Goal: Check status: Check status

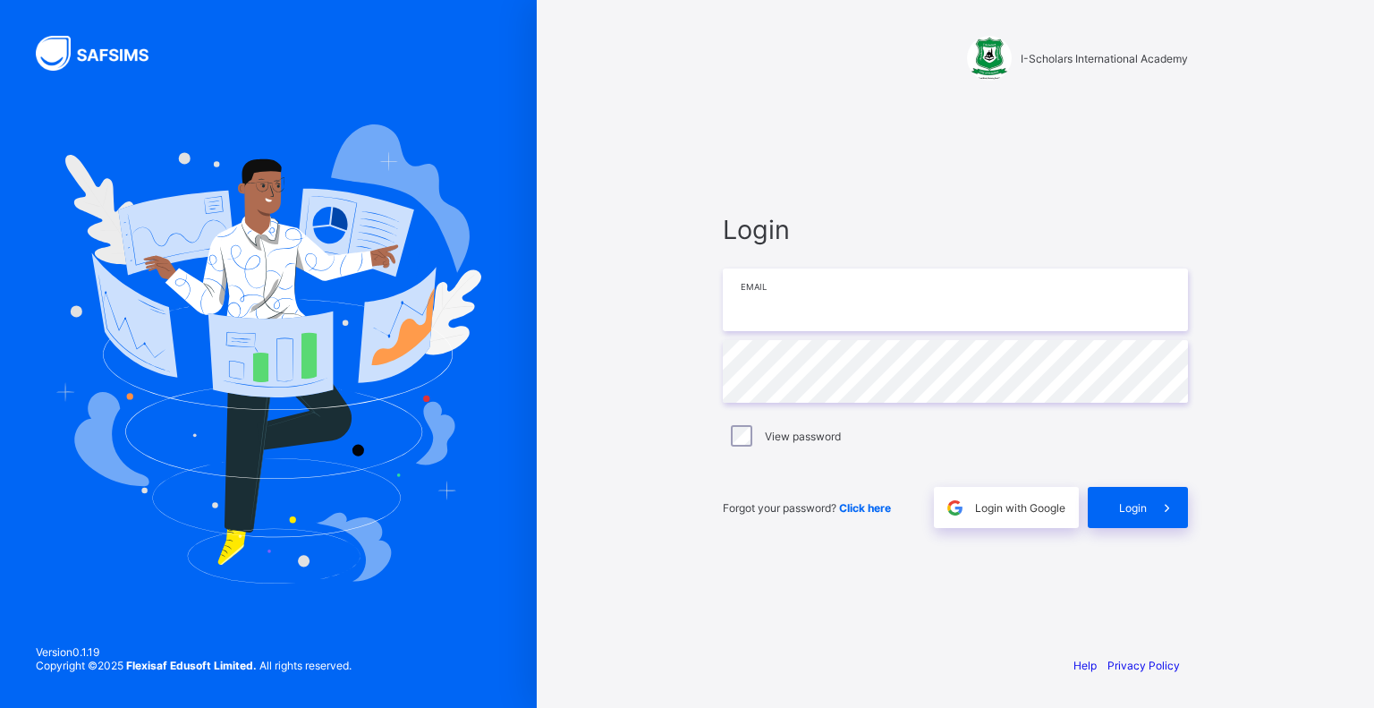
click at [838, 300] on input "email" at bounding box center [955, 299] width 465 height 63
type input "**********"
click at [1116, 506] on div "Login" at bounding box center [1138, 507] width 100 height 41
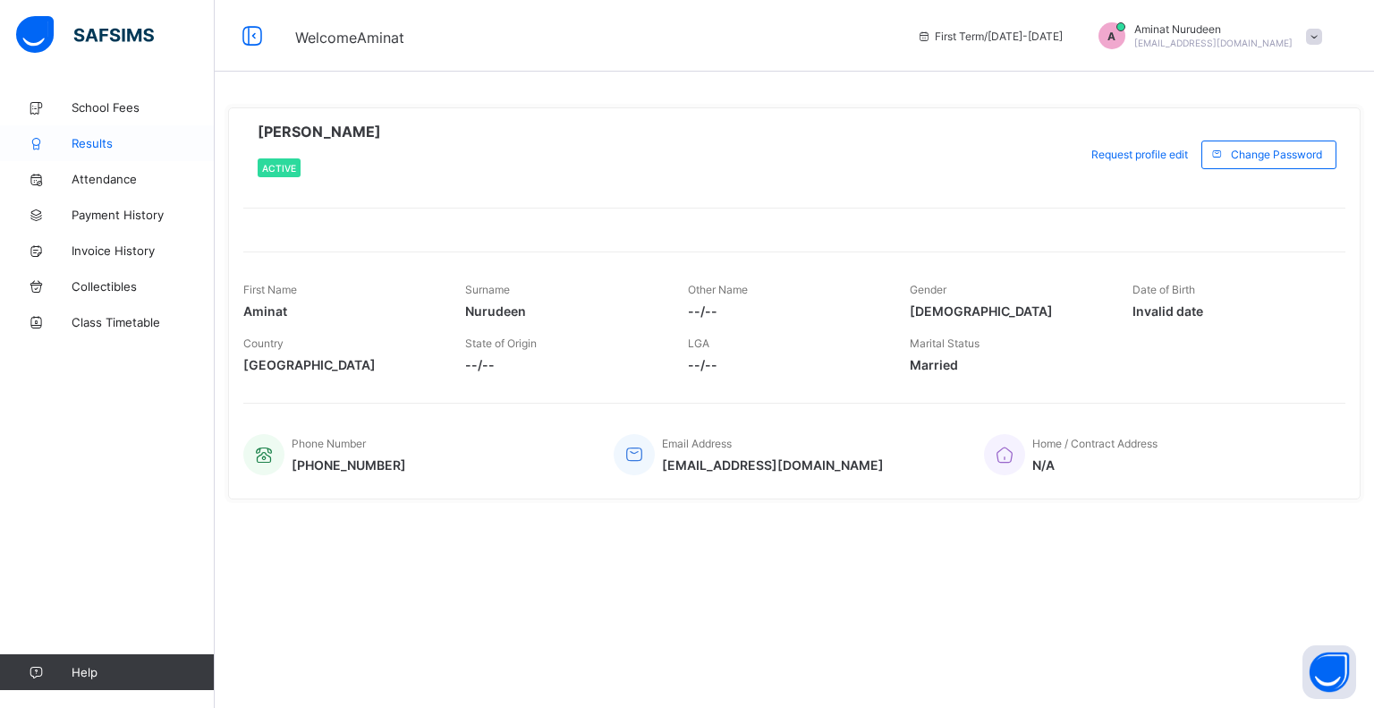
click at [91, 145] on span "Results" at bounding box center [143, 143] width 143 height 14
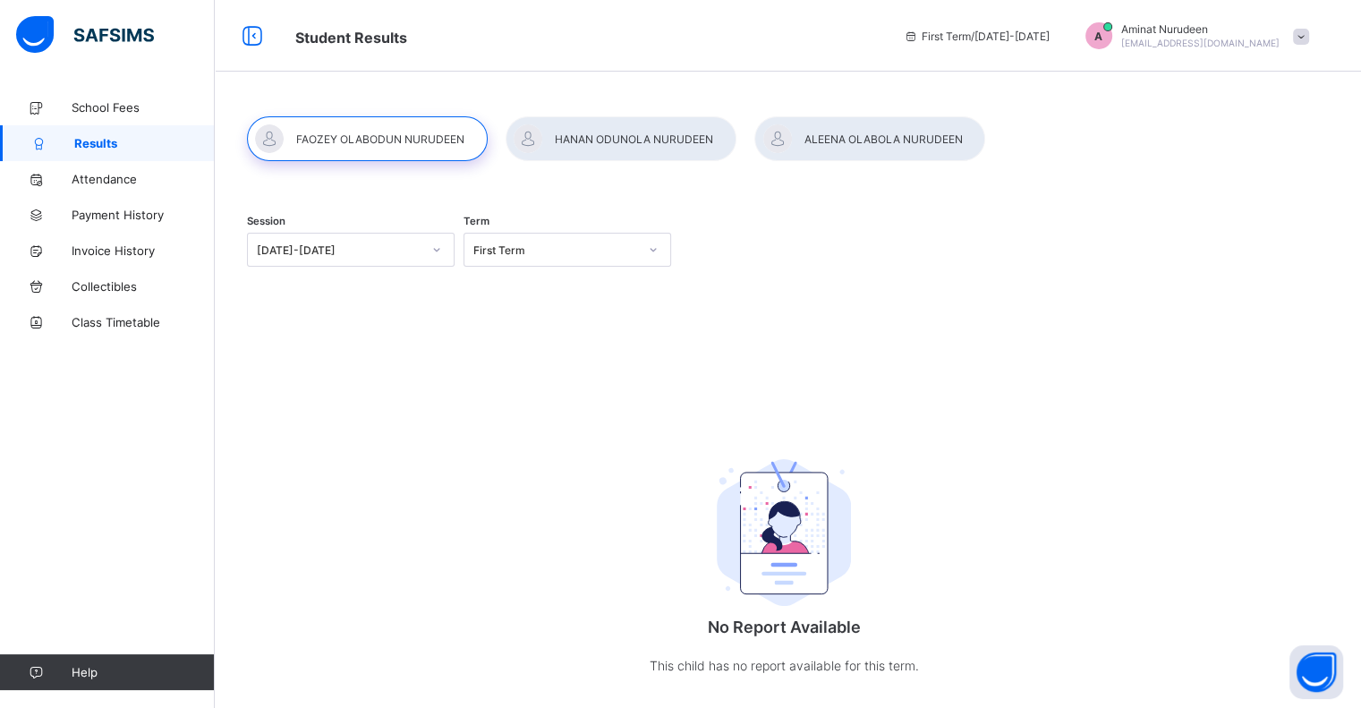
click at [372, 138] on div at bounding box center [367, 138] width 241 height 45
click at [394, 142] on div at bounding box center [367, 138] width 241 height 45
click at [387, 252] on div "[DATE]-[DATE]" at bounding box center [339, 249] width 165 height 13
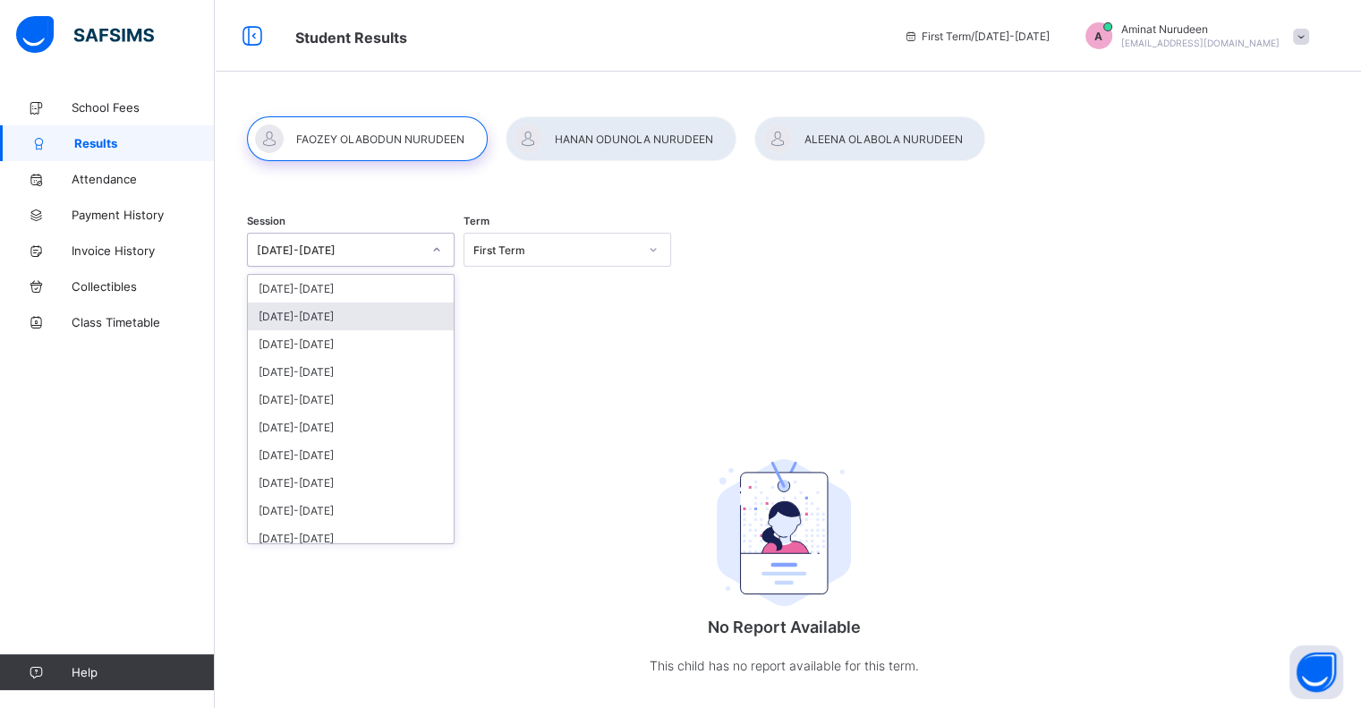
click at [319, 320] on div "[DATE]-[DATE]" at bounding box center [351, 316] width 206 height 28
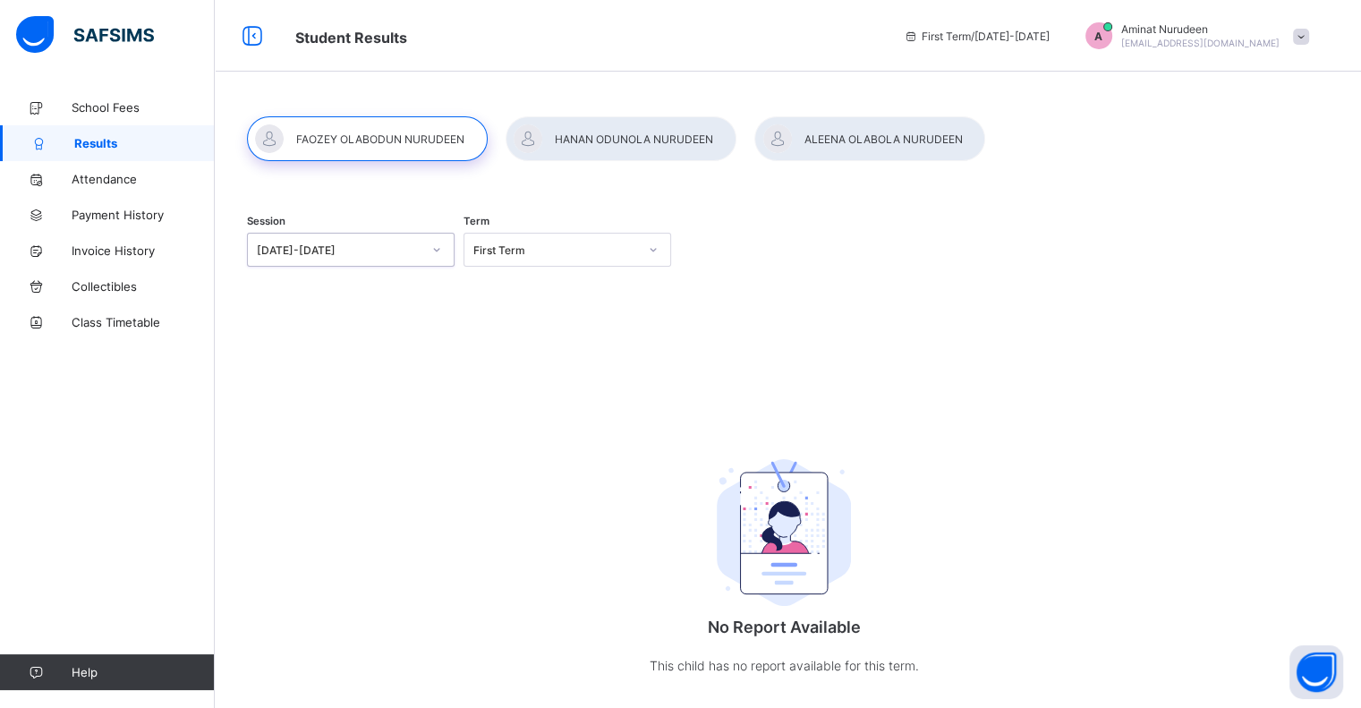
click at [540, 247] on div "First Term" at bounding box center [555, 249] width 165 height 13
click at [523, 285] on div "First Term" at bounding box center [567, 289] width 206 height 28
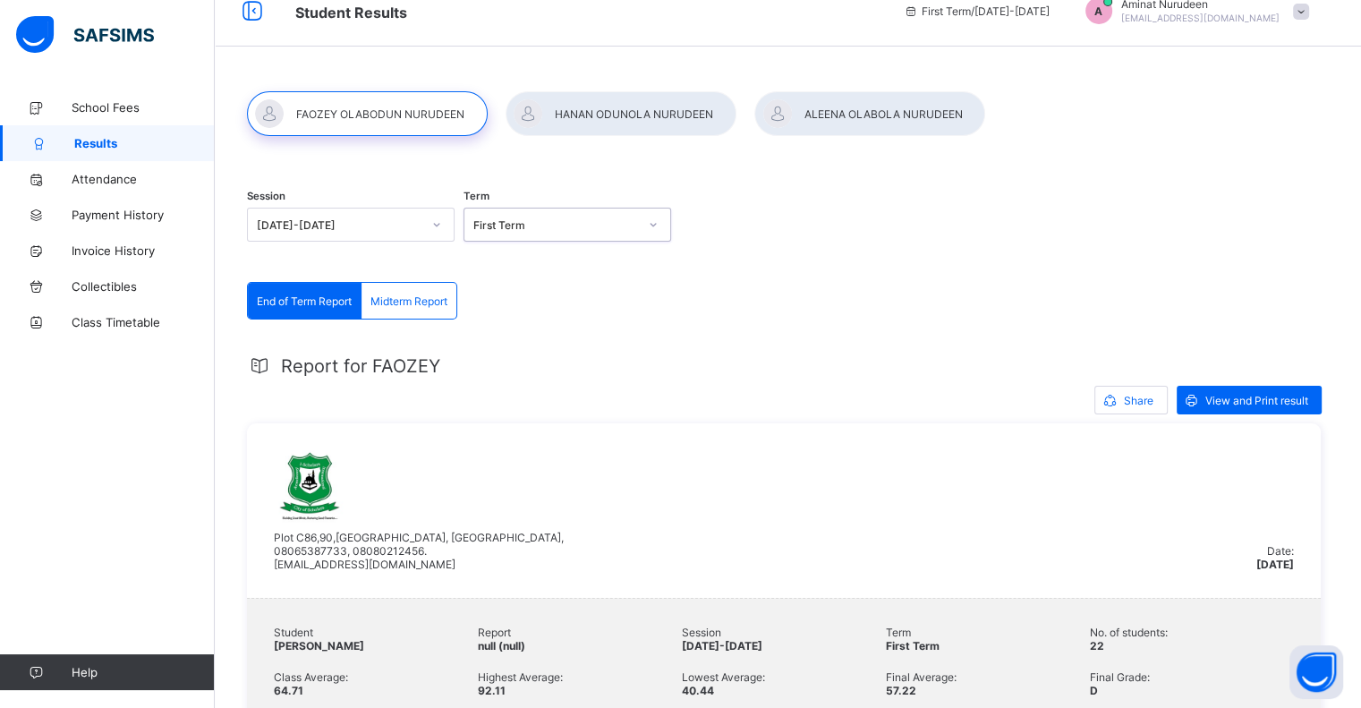
scroll to position [6, 0]
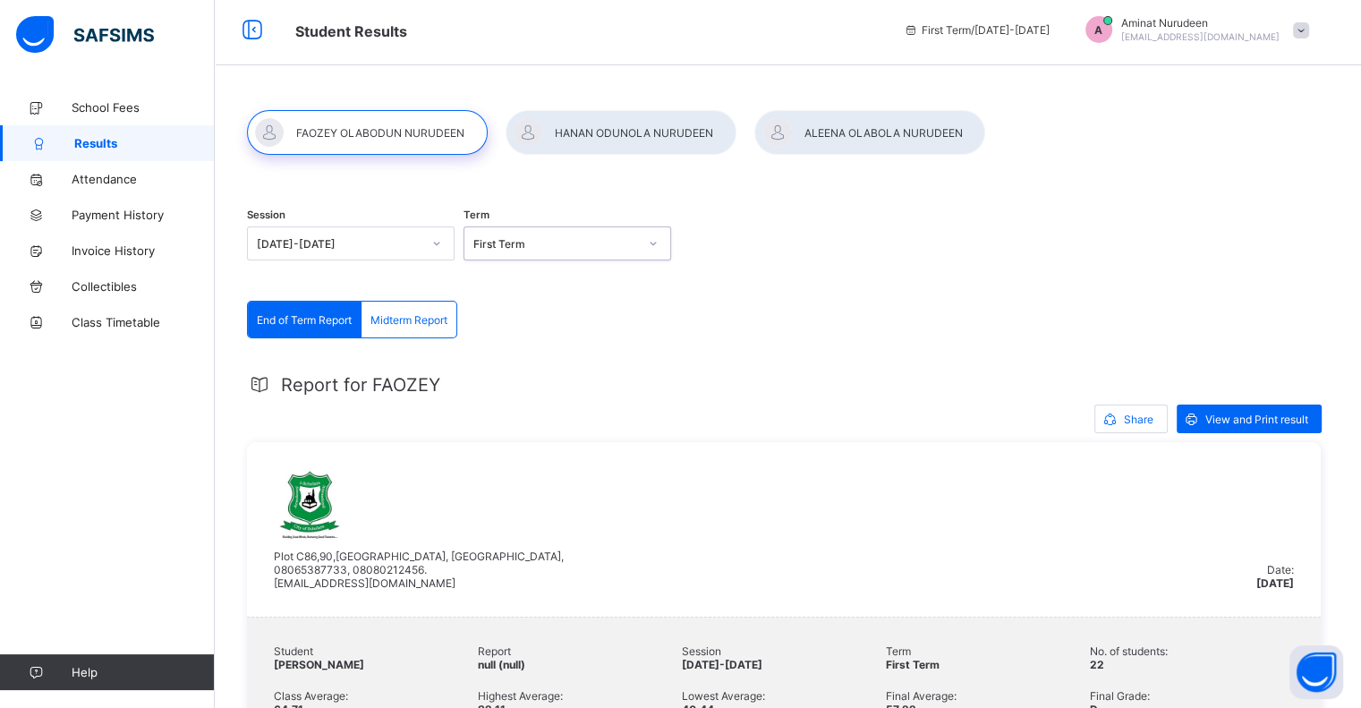
click at [633, 135] on div at bounding box center [621, 132] width 231 height 45
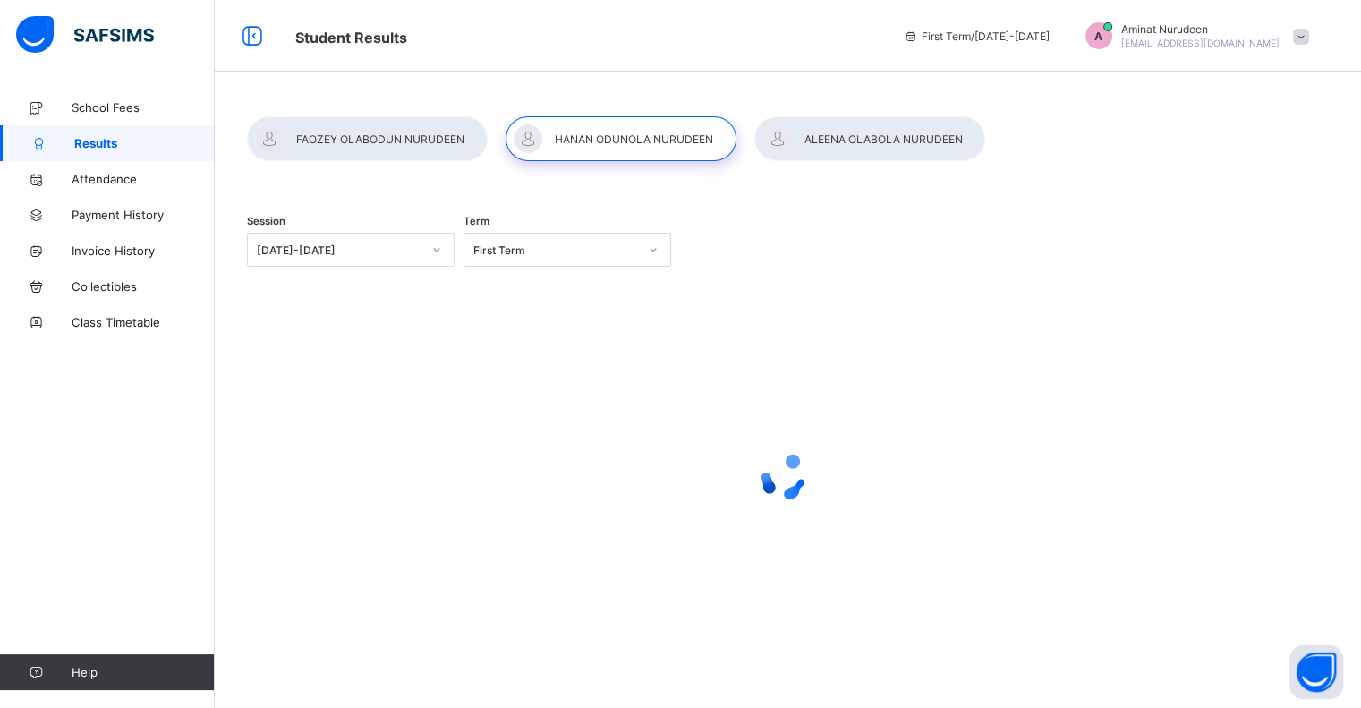
scroll to position [0, 0]
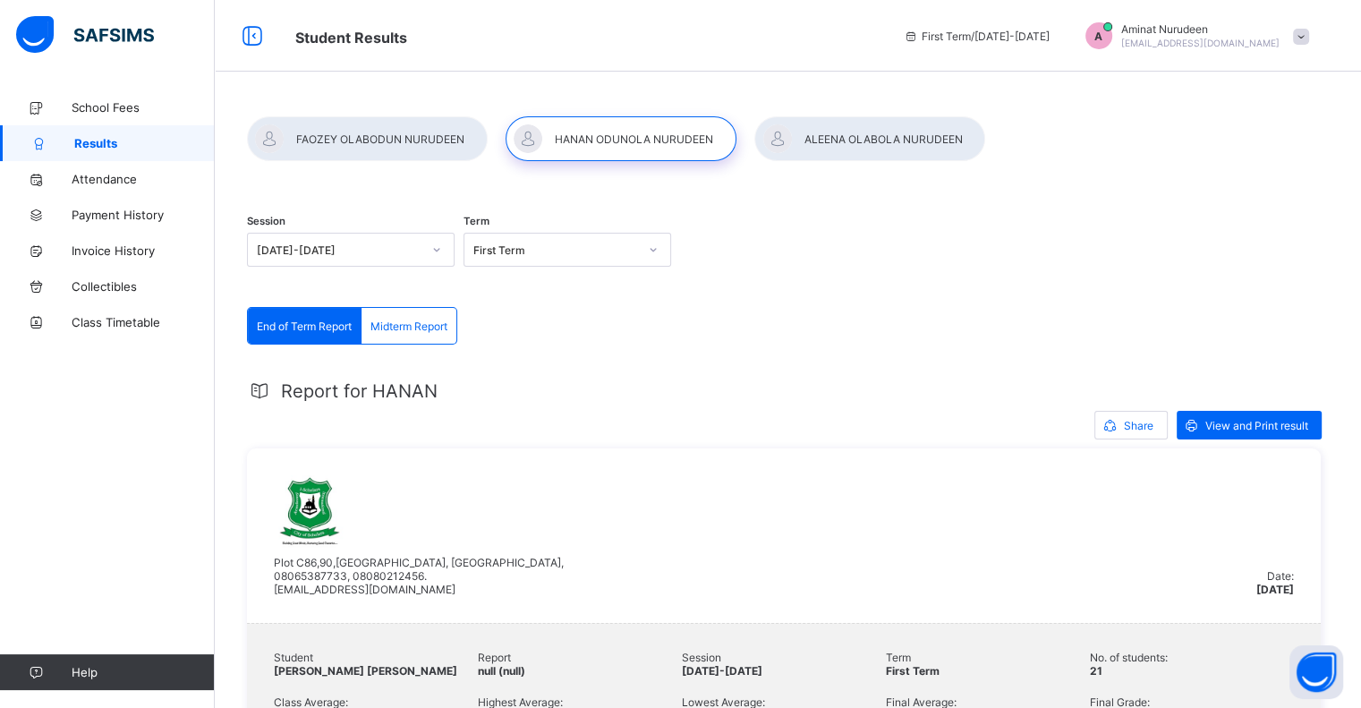
click at [868, 134] on div at bounding box center [869, 138] width 231 height 45
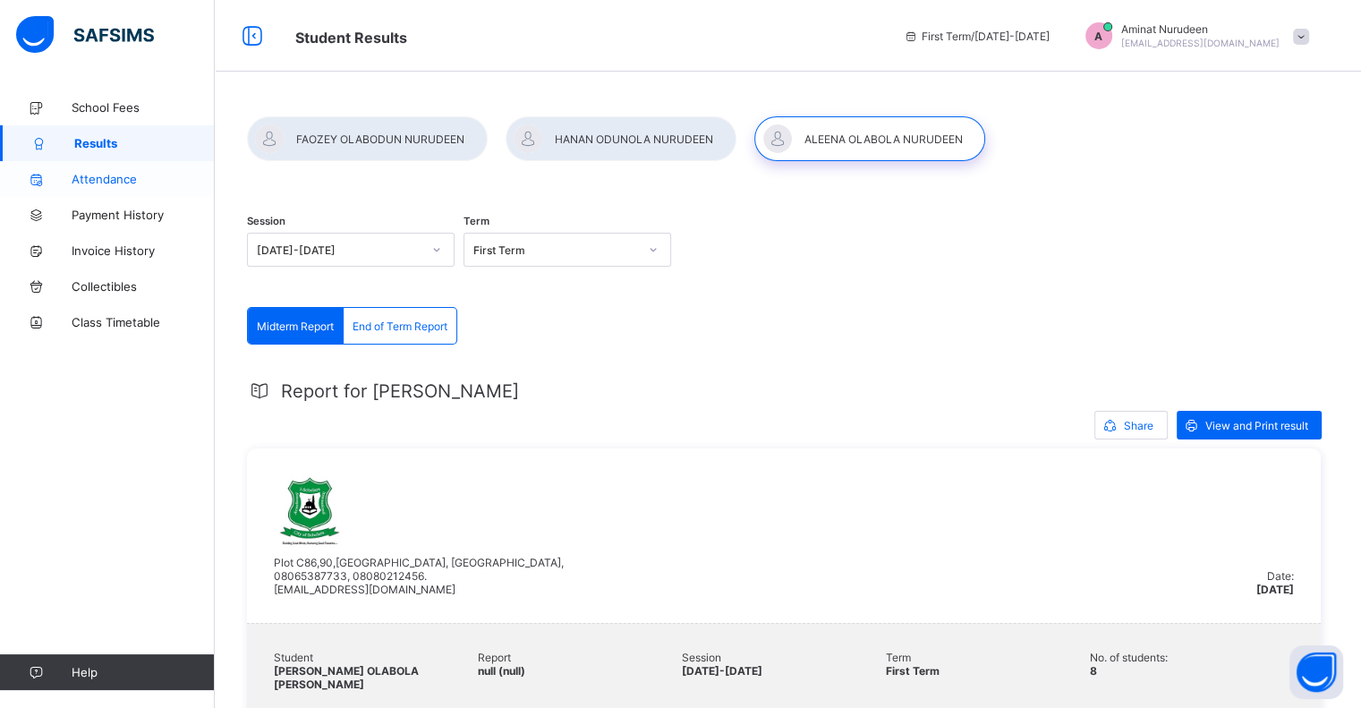
click at [130, 179] on span "Attendance" at bounding box center [143, 179] width 143 height 14
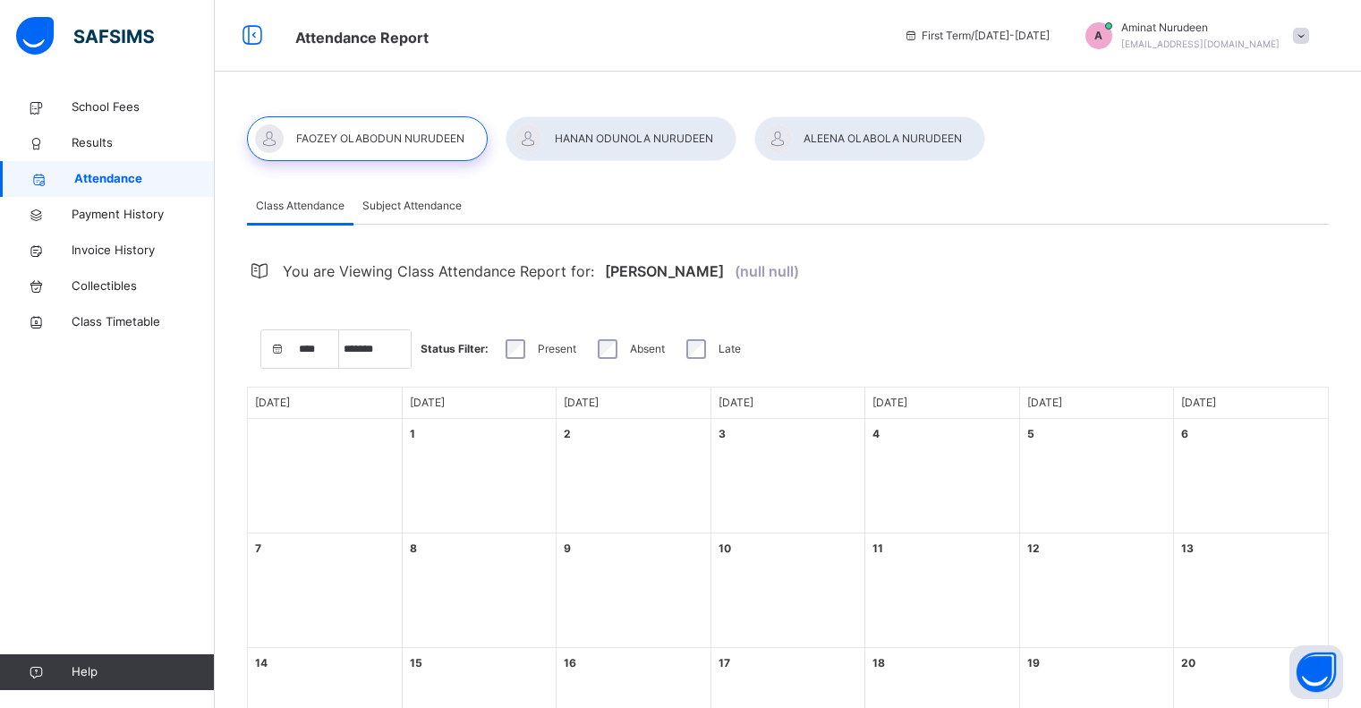
select select "****"
select select "*"
click at [124, 322] on span "Class Timetable" at bounding box center [143, 322] width 143 height 18
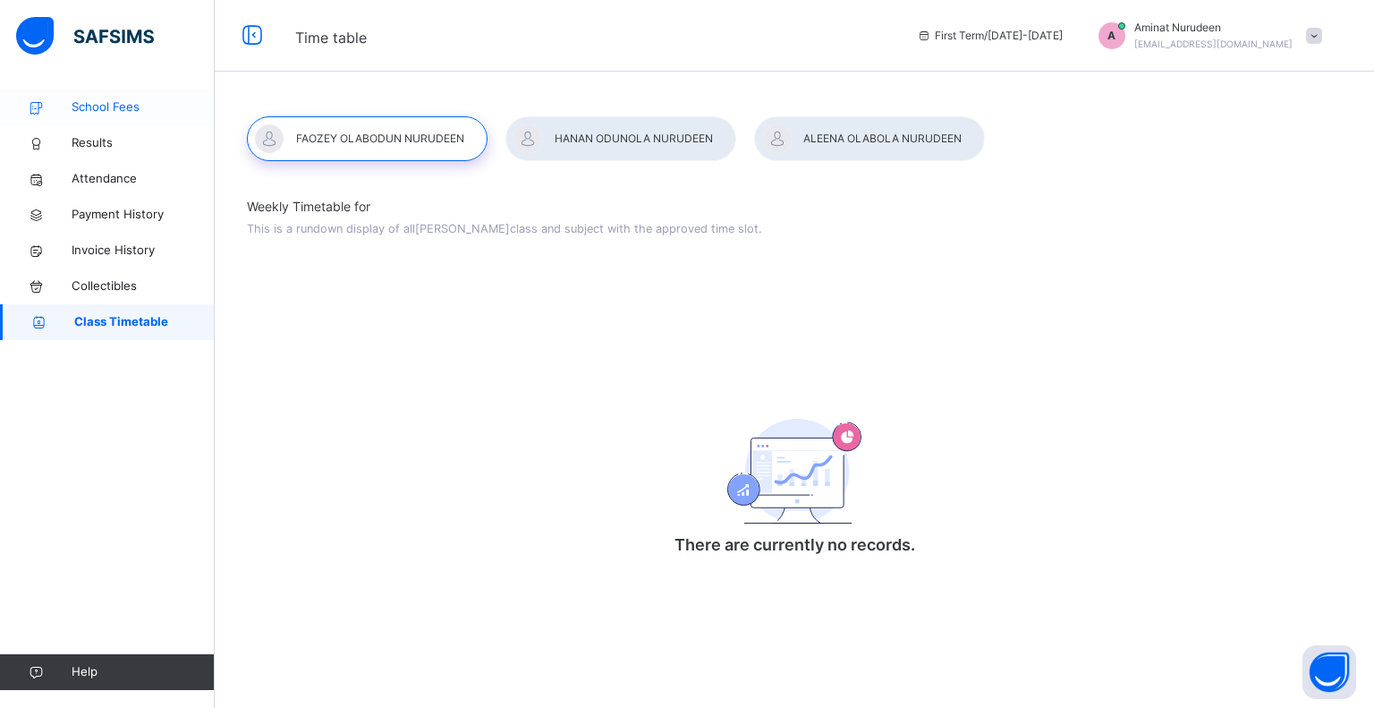
click at [127, 104] on span "School Fees" at bounding box center [143, 107] width 143 height 18
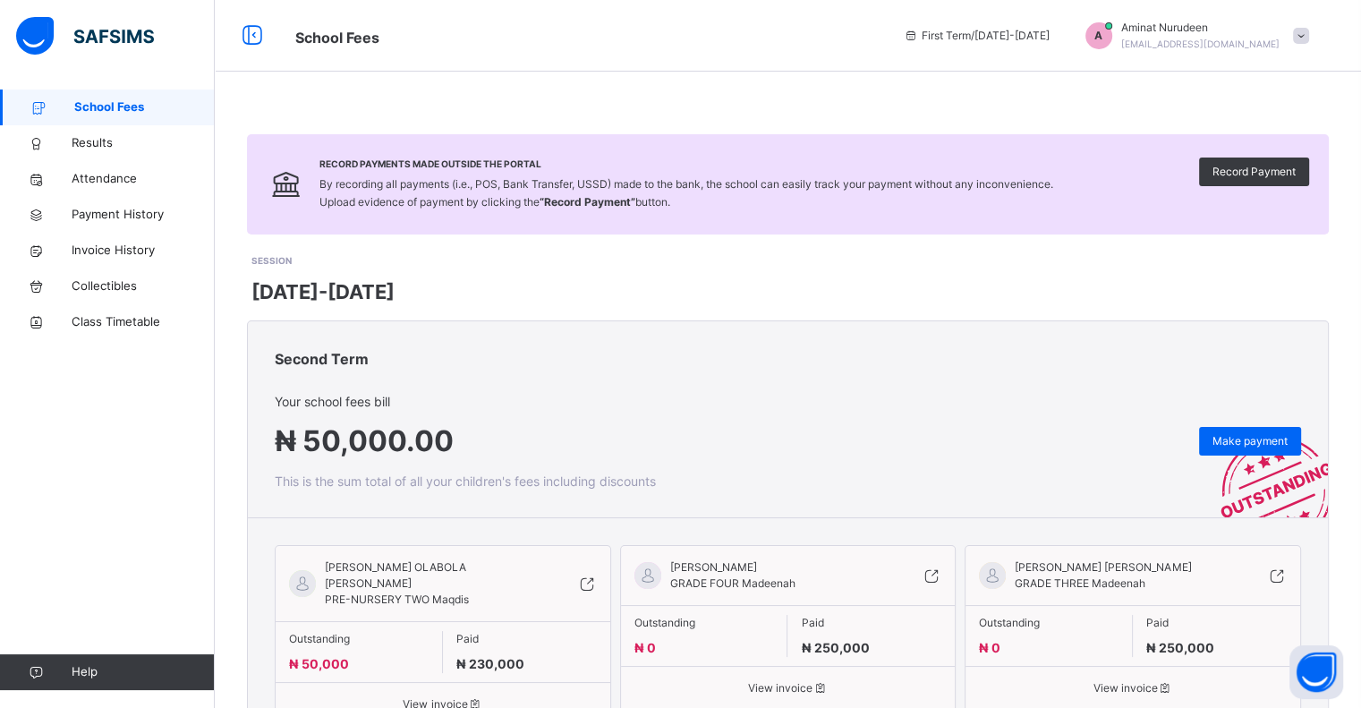
click at [115, 102] on span "School Fees" at bounding box center [144, 107] width 140 height 18
click at [122, 33] on img at bounding box center [85, 36] width 138 height 38
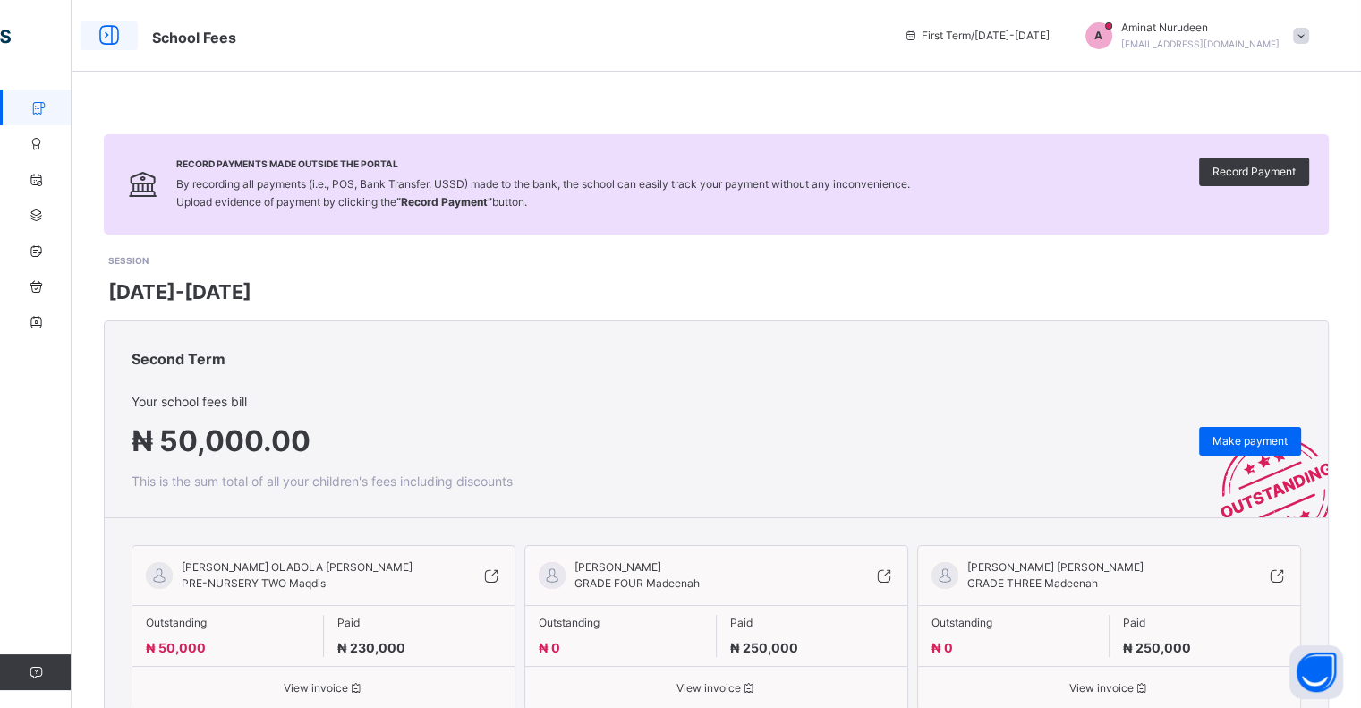
click at [108, 35] on icon at bounding box center [109, 36] width 30 height 32
